Goal: Task Accomplishment & Management: Complete application form

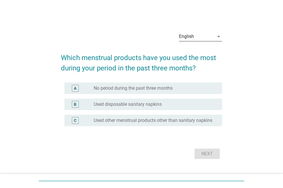
click at [214, 33] on div "arrow_drop_down" at bounding box center [218, 36] width 8 height 7
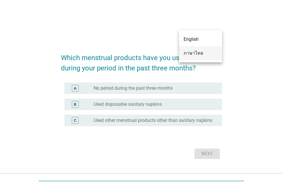
click at [206, 55] on div "ภาษาไทย" at bounding box center [200, 53] width 34 height 7
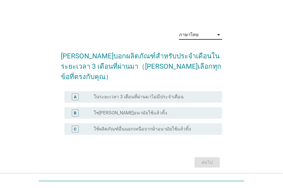
click at [170, 110] on div "radio_button_unchecked ใช[PERSON_NAME]อนามัยใช้แล้วทิ้ง" at bounding box center [153, 113] width 119 height 6
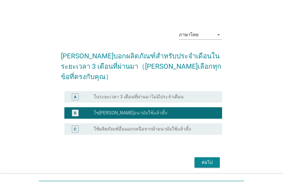
click at [204, 159] on div "ต่อไป" at bounding box center [207, 162] width 16 height 7
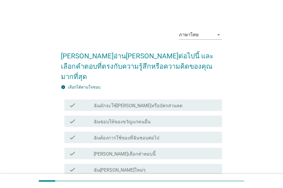
scroll to position [29, 0]
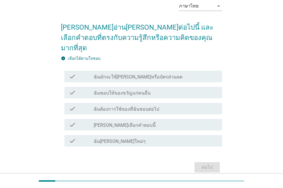
click at [125, 74] on label "ฉันมักจะใช้[PERSON_NAME]หรือบัตรส่วนลด" at bounding box center [138, 77] width 89 height 6
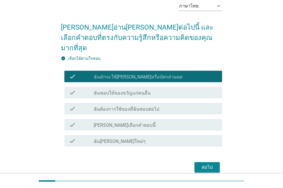
click at [126, 119] on div "check check_box_outline_blank [PERSON_NAME]เลือกคำตอบนี้" at bounding box center [143, 124] width 158 height 11
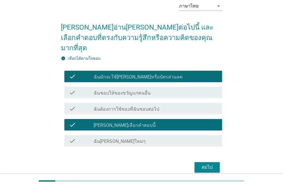
click at [133, 100] on div "check check_box_outline_blank ฉันต้องการใช้ของที่ฉันชอบต่อไป" at bounding box center [141, 108] width 161 height 16
click at [176, 105] on div "check_box_outline_blank ฉันต้องการใช้ของที่ฉันชอบต่อไป" at bounding box center [156, 108] width 124 height 7
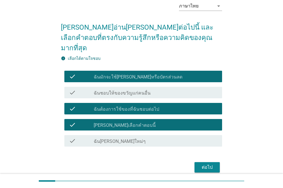
click at [205, 164] on div "ต่อไป" at bounding box center [207, 167] width 16 height 7
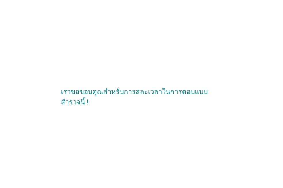
scroll to position [0, 0]
